Goal: Transaction & Acquisition: Obtain resource

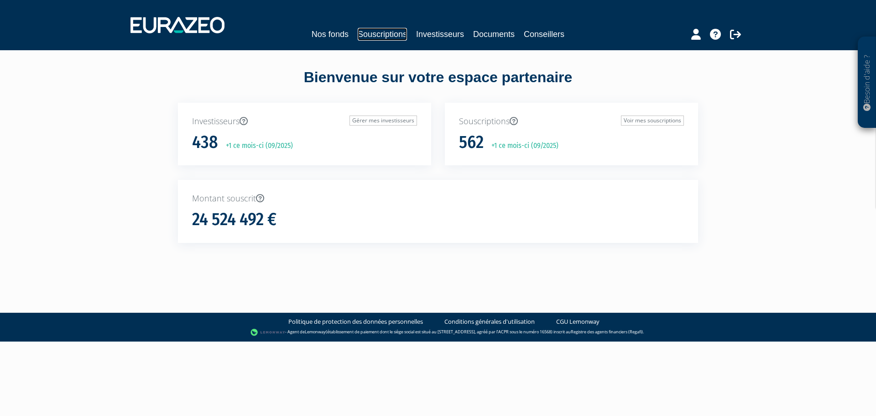
click at [364, 35] on link "Souscriptions" at bounding box center [382, 34] width 49 height 13
click at [398, 32] on link "Souscriptions" at bounding box center [382, 34] width 49 height 13
click at [396, 31] on link "Souscriptions" at bounding box center [382, 34] width 49 height 13
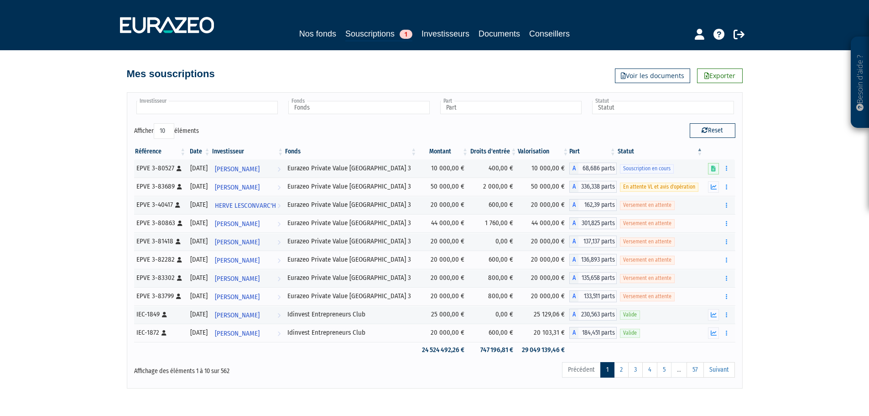
click at [240, 107] on input "text" at bounding box center [206, 107] width 141 height 13
type input "gaume"
click at [255, 126] on li "[PERSON_NAME]" at bounding box center [207, 121] width 144 height 11
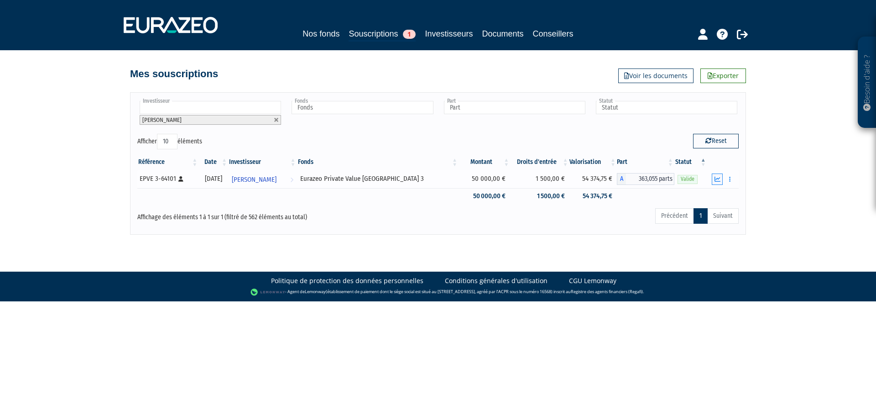
click at [719, 180] on icon "button" at bounding box center [717, 179] width 6 height 6
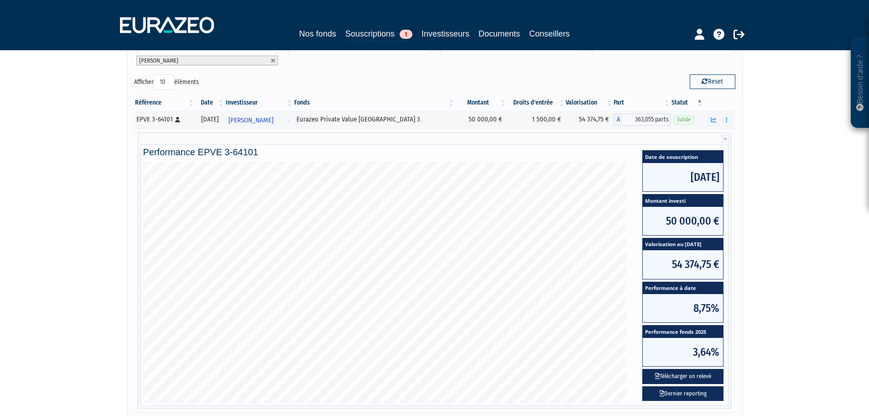
scroll to position [169, 0]
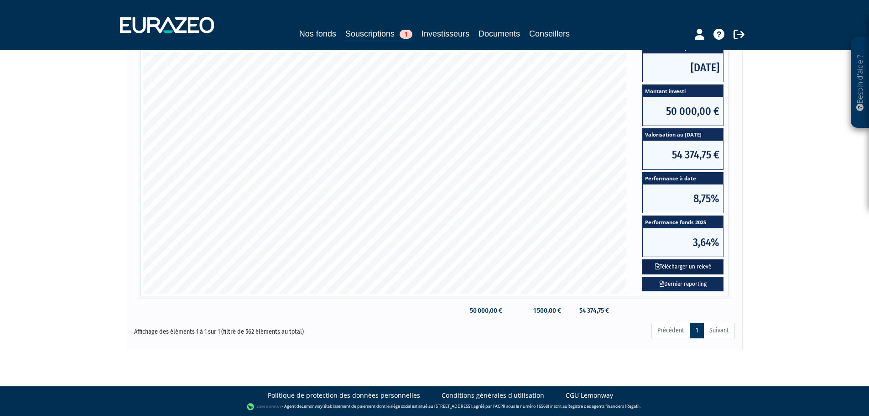
click at [687, 266] on button "Télécharger un relevé" at bounding box center [682, 266] width 81 height 15
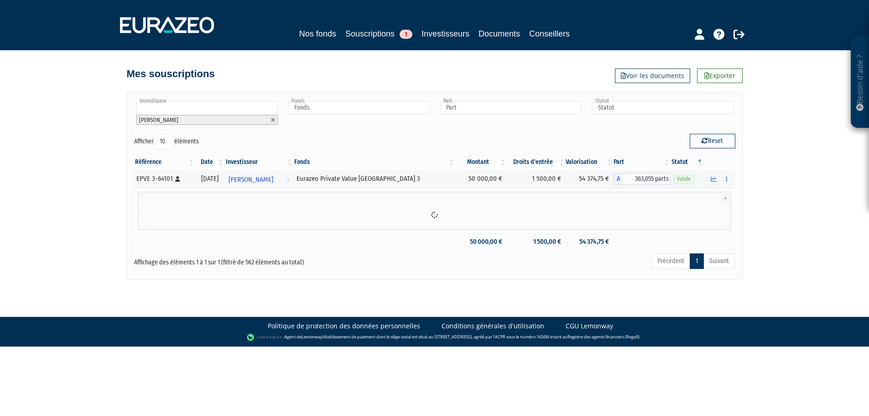
scroll to position [0, 0]
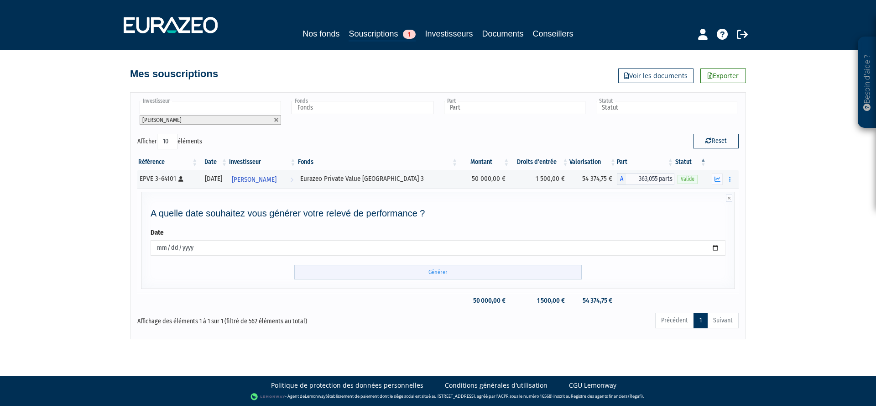
click at [430, 273] on input "Générer" at bounding box center [437, 272] width 287 height 15
click at [728, 177] on button "button" at bounding box center [729, 178] width 11 height 11
click at [718, 180] on icon "button" at bounding box center [717, 179] width 6 height 6
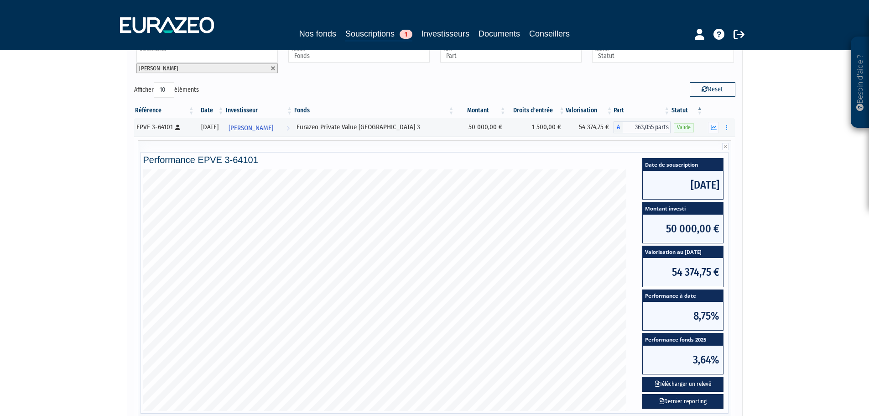
scroll to position [137, 0]
